Goal: Task Accomplishment & Management: Manage account settings

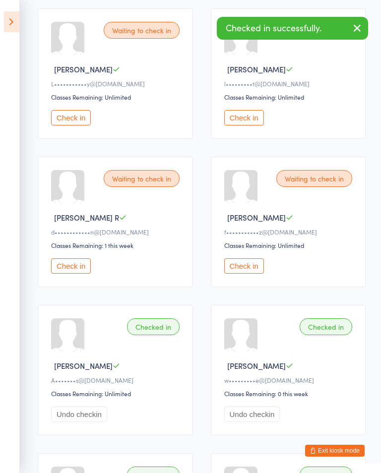
click at [243, 265] on button "Check in" at bounding box center [244, 266] width 40 height 15
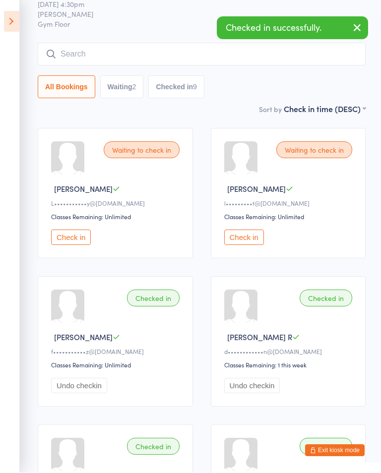
scroll to position [37, 0]
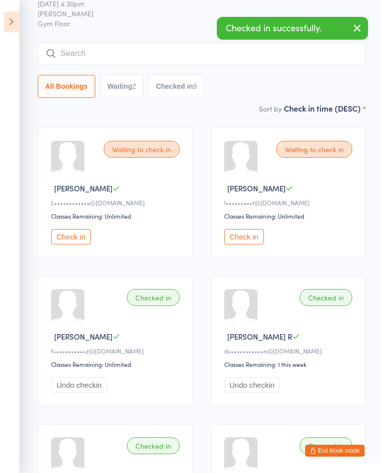
click at [364, 28] on button "button" at bounding box center [357, 28] width 22 height 23
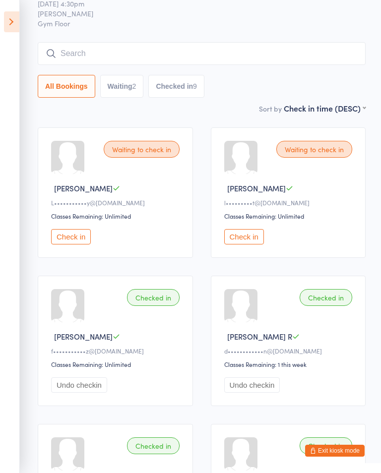
click at [13, 12] on icon at bounding box center [11, 21] width 15 height 21
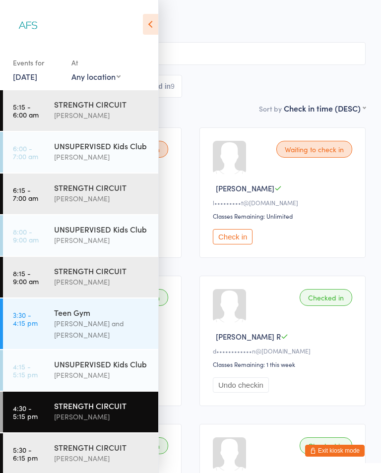
click at [91, 442] on div "STRENGTH CIRCUIT" at bounding box center [102, 447] width 96 height 11
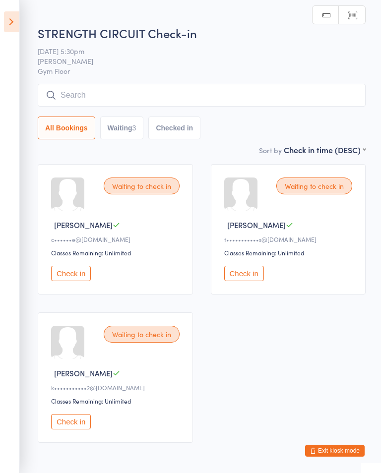
click at [10, 21] on icon at bounding box center [11, 21] width 15 height 21
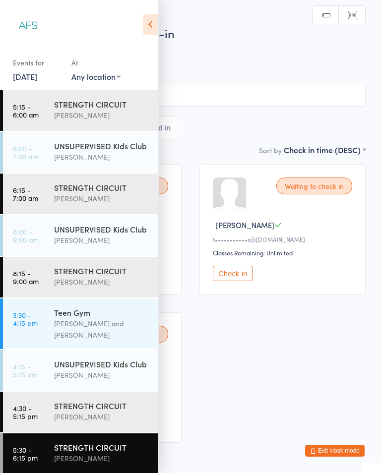
click at [97, 400] on div "STRENGTH CIRCUIT" at bounding box center [102, 405] width 96 height 11
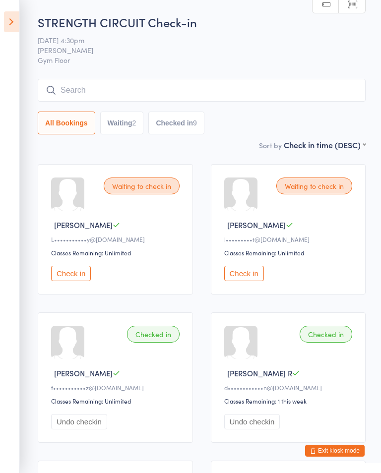
click at [11, 32] on icon at bounding box center [11, 21] width 15 height 21
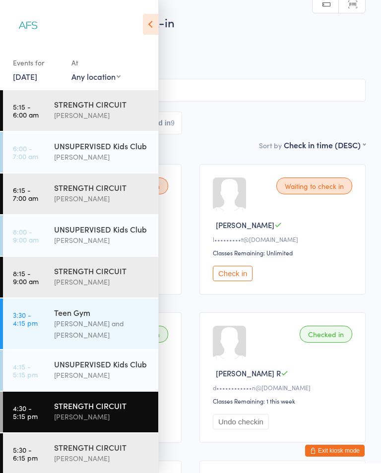
click at [94, 453] on div "[PERSON_NAME]" at bounding box center [102, 458] width 96 height 11
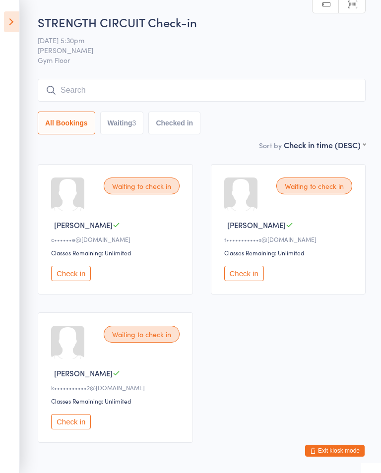
click at [75, 274] on button "Check in" at bounding box center [71, 273] width 40 height 15
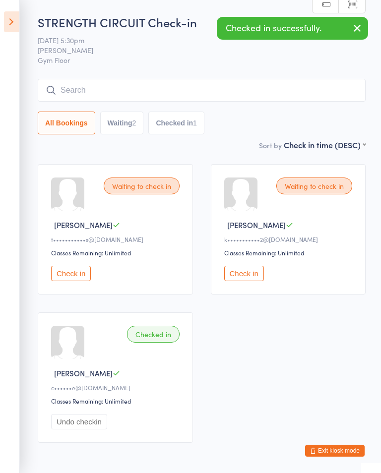
click at [75, 278] on button "Check in" at bounding box center [71, 273] width 40 height 15
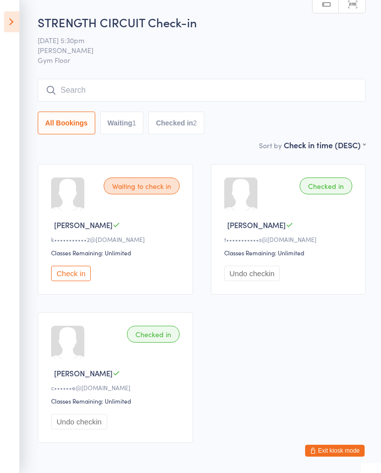
click at [66, 279] on button "Check in" at bounding box center [71, 273] width 40 height 15
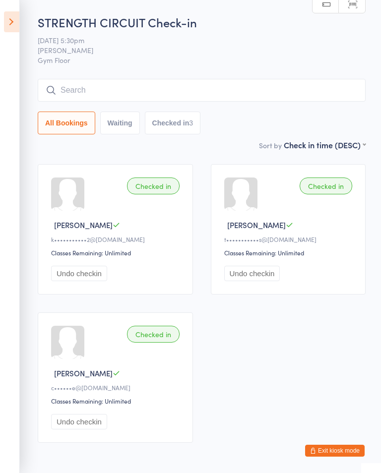
click at [286, 87] on input "search" at bounding box center [202, 90] width 328 height 23
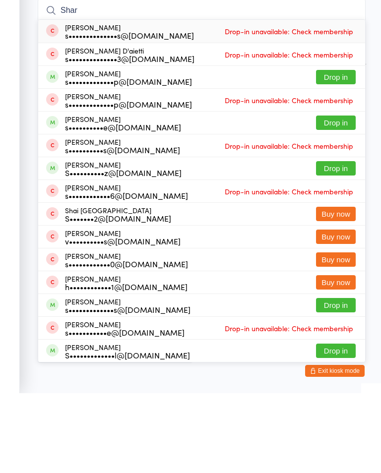
type input "Shar"
click at [344, 150] on button "Drop in" at bounding box center [336, 157] width 40 height 14
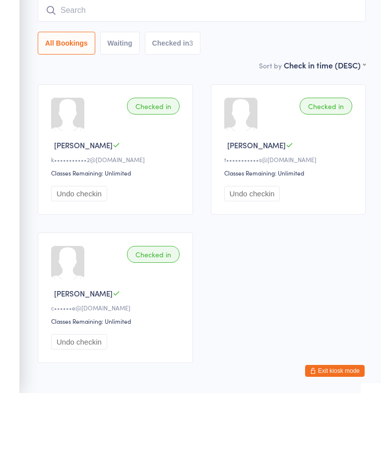
scroll to position [52, 0]
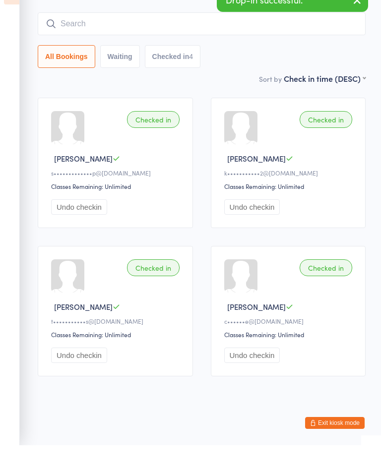
click at [365, 40] on input "search" at bounding box center [202, 51] width 328 height 23
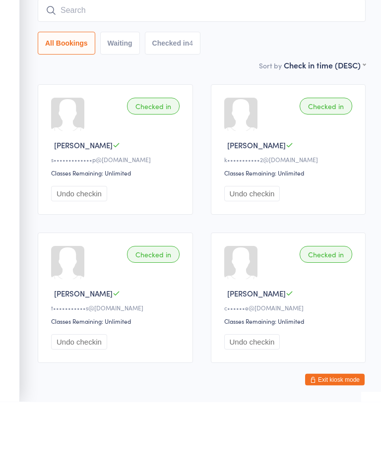
scroll to position [0, 0]
click at [10, 28] on icon at bounding box center [11, 21] width 15 height 21
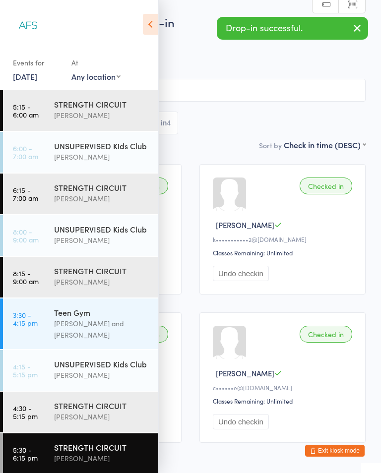
click at [112, 400] on div "STRENGTH CIRCUIT" at bounding box center [102, 405] width 96 height 11
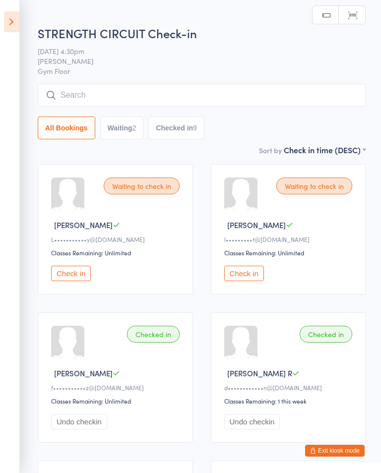
click at [324, 449] on button "Exit kiosk mode" at bounding box center [335, 451] width 60 height 12
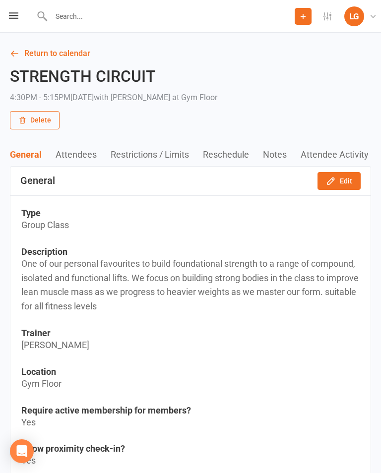
click at [63, 54] on link "Return to calendar" at bounding box center [190, 54] width 361 height 14
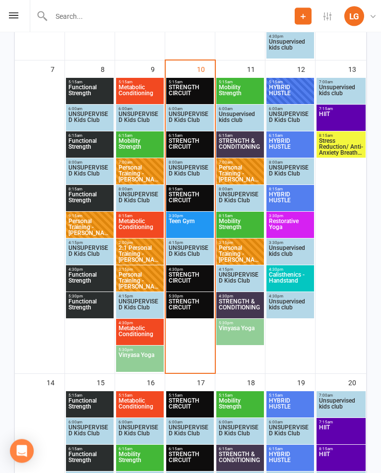
click at [195, 311] on span "STRENGTH CIRCUIT" at bounding box center [190, 308] width 44 height 18
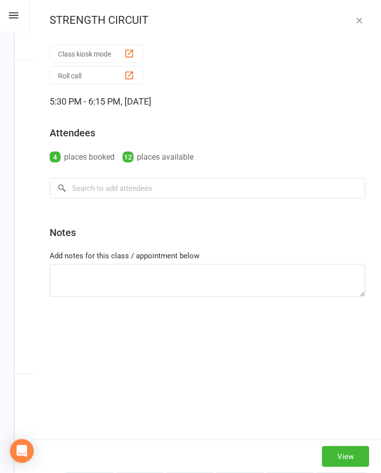
scroll to position [472, 0]
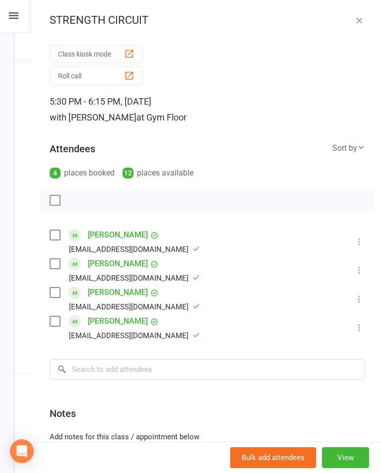
click at [360, 15] on icon "button" at bounding box center [359, 20] width 10 height 10
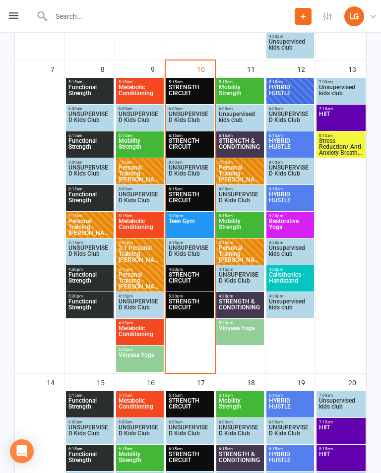
click at [198, 277] on span "STRENGTH CIRCUIT" at bounding box center [190, 281] width 44 height 18
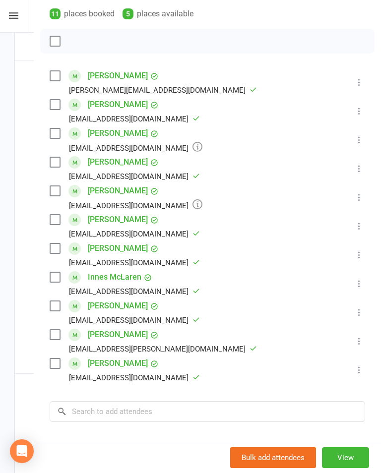
scroll to position [159, 0]
click at [359, 144] on icon at bounding box center [359, 140] width 10 height 10
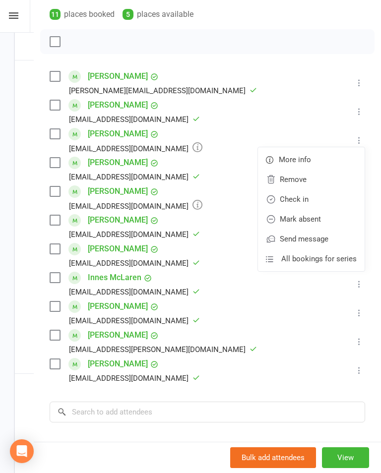
click at [324, 216] on link "Mark absent" at bounding box center [311, 219] width 107 height 20
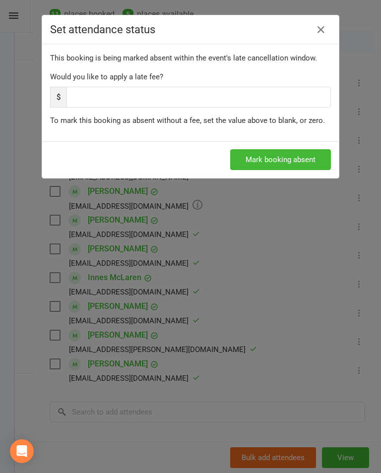
click at [308, 162] on button "Mark booking absent" at bounding box center [280, 159] width 101 height 21
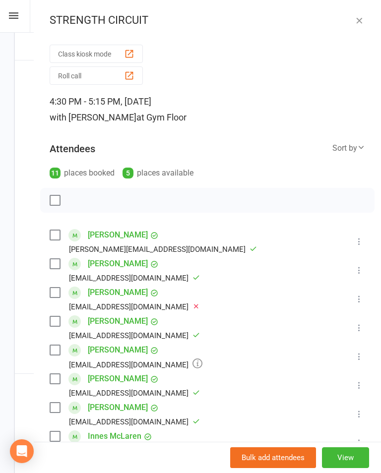
scroll to position [0, 0]
click at [364, 21] on icon "button" at bounding box center [359, 20] width 10 height 10
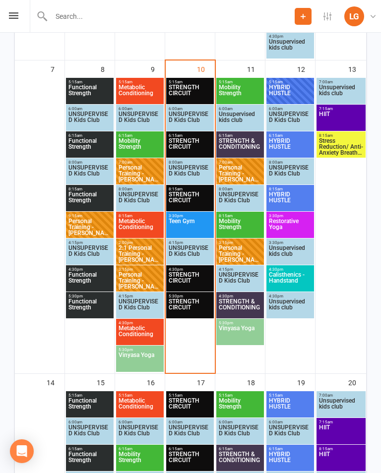
click at [244, 225] on span "Mobility Strength" at bounding box center [240, 227] width 44 height 18
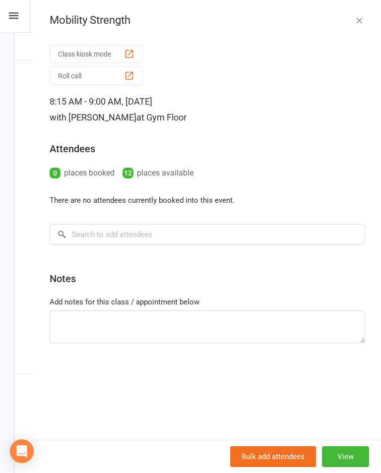
click at [364, 15] on icon "button" at bounding box center [359, 20] width 10 height 10
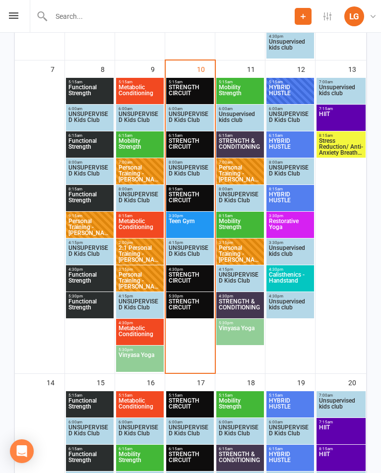
click at [251, 299] on span "STRENGTH & CONDITIONING" at bounding box center [240, 308] width 44 height 18
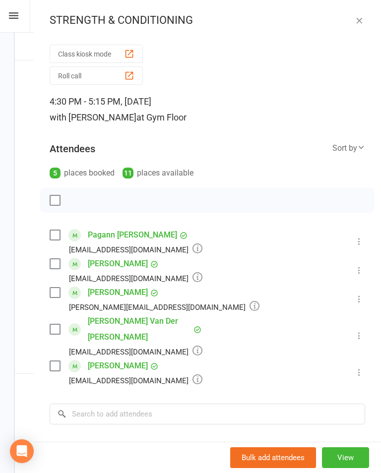
click at [356, 31] on div "STRENGTH & CONDITIONING Class kiosk mode Roll call 4:30 PM - 5:15 PM, [DATE] wi…" at bounding box center [207, 236] width 347 height 473
click at [365, 21] on button "button" at bounding box center [359, 20] width 12 height 12
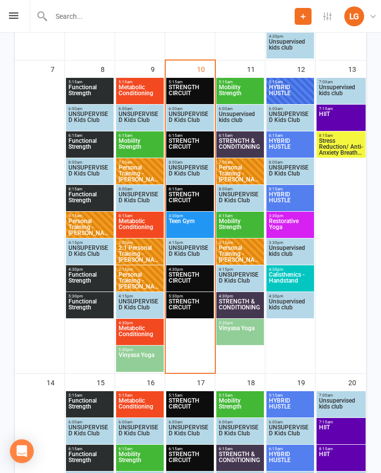
click at [233, 139] on span "STRENGTH & CONDITIONING" at bounding box center [240, 147] width 44 height 18
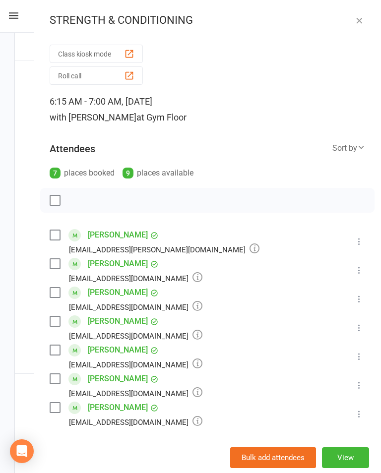
click at [362, 20] on icon "button" at bounding box center [359, 20] width 10 height 10
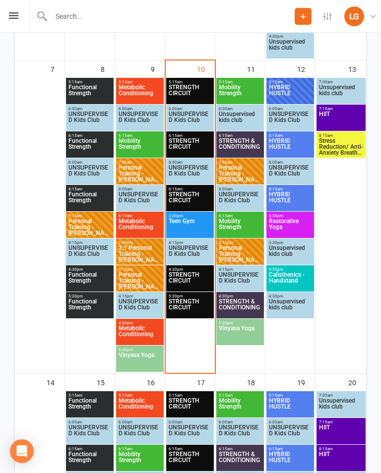
click at [246, 90] on span "Mobility Strength" at bounding box center [240, 93] width 44 height 18
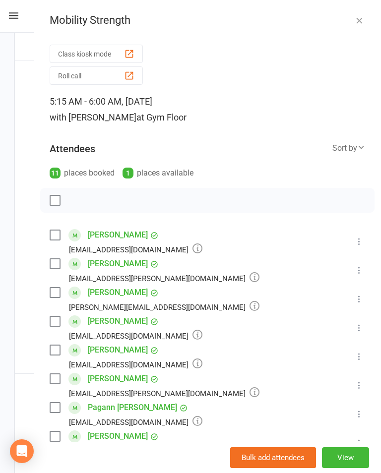
click at [363, 25] on button "button" at bounding box center [359, 20] width 12 height 12
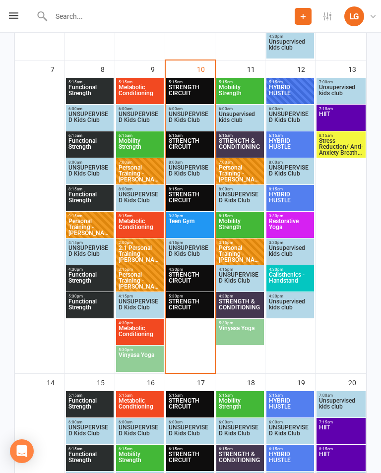
click at [349, 140] on span "Stress Reduction/ Anti-Anxiety Breath work" at bounding box center [341, 147] width 45 height 18
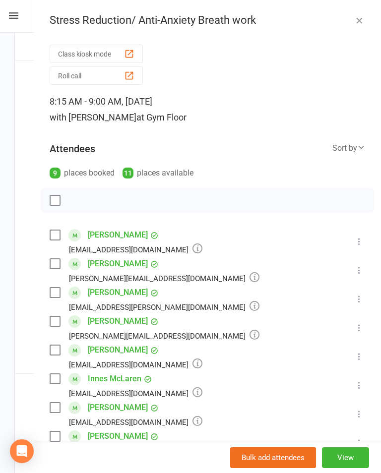
click at [364, 15] on icon "button" at bounding box center [359, 20] width 10 height 10
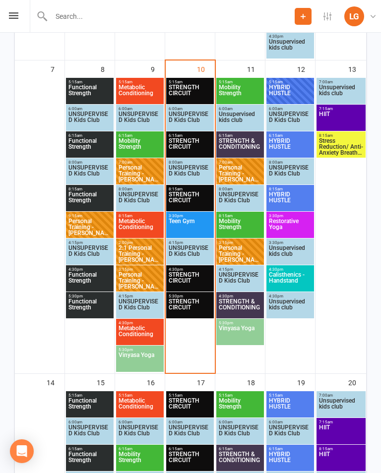
click at [292, 272] on span "Calisthenics - Handstand" at bounding box center [290, 281] width 44 height 18
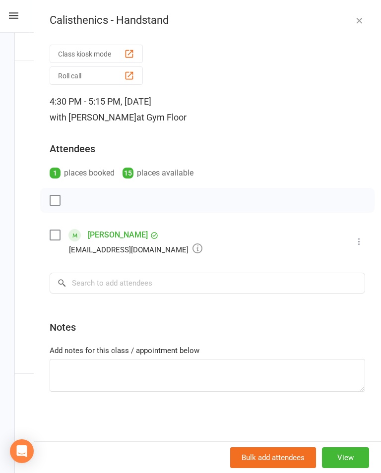
click at [360, 21] on icon "button" at bounding box center [359, 20] width 10 height 10
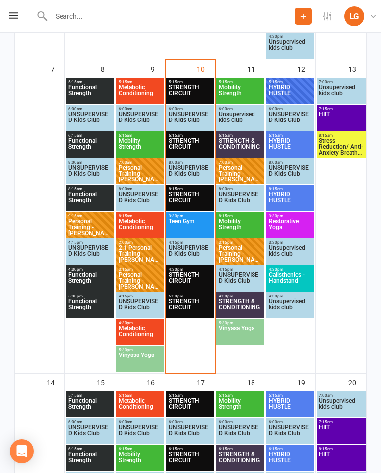
click at [295, 220] on span "Restorative Yoga" at bounding box center [290, 227] width 44 height 18
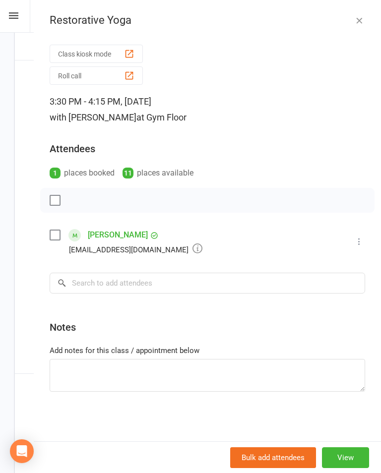
click at [363, 22] on icon "button" at bounding box center [359, 20] width 10 height 10
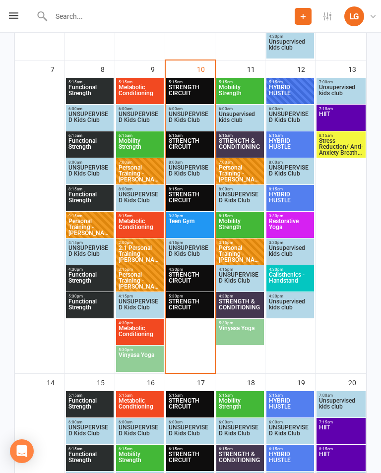
click at [297, 199] on span "HYBRID HUSTLE" at bounding box center [290, 201] width 44 height 18
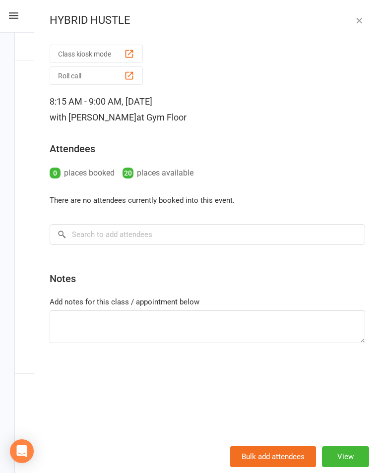
click at [365, 25] on button "button" at bounding box center [359, 20] width 12 height 12
